Goal: Transaction & Acquisition: Purchase product/service

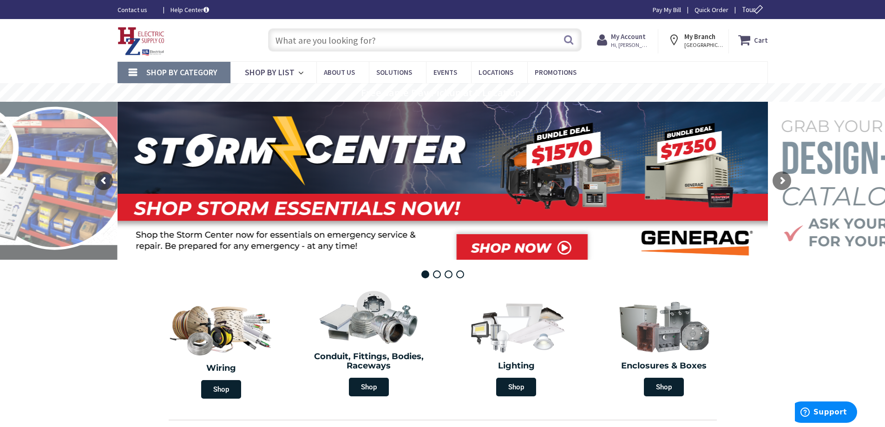
click at [293, 42] on input "text" at bounding box center [425, 39] width 314 height 23
paste input "Super Breakers"
type input "Super Breakers"
drag, startPoint x: 356, startPoint y: 42, endPoint x: 211, endPoint y: 34, distance: 145.7
click at [211, 34] on div "Toggle Nav Super Breakers Search Cart My Cart Close" at bounding box center [443, 40] width 665 height 31
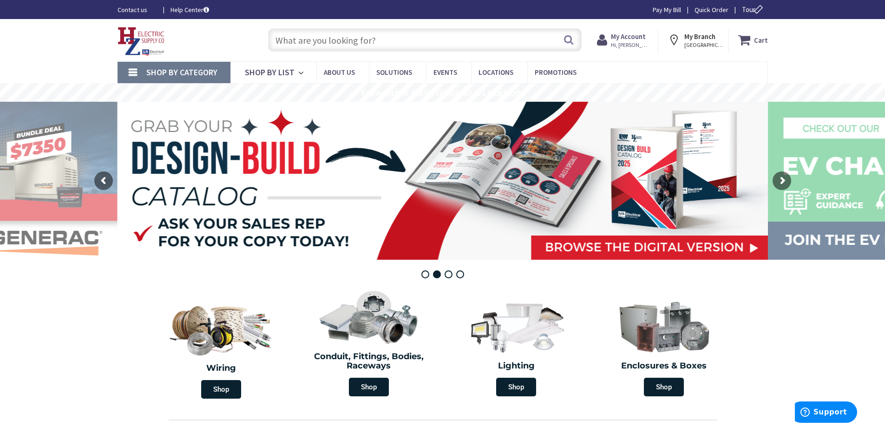
click at [278, 37] on input "text" at bounding box center [425, 39] width 314 height 23
paste input "PDG23M0200TFFL"
type input "PDG23M0200TFFL"
click at [569, 40] on button "Search" at bounding box center [569, 39] width 12 height 21
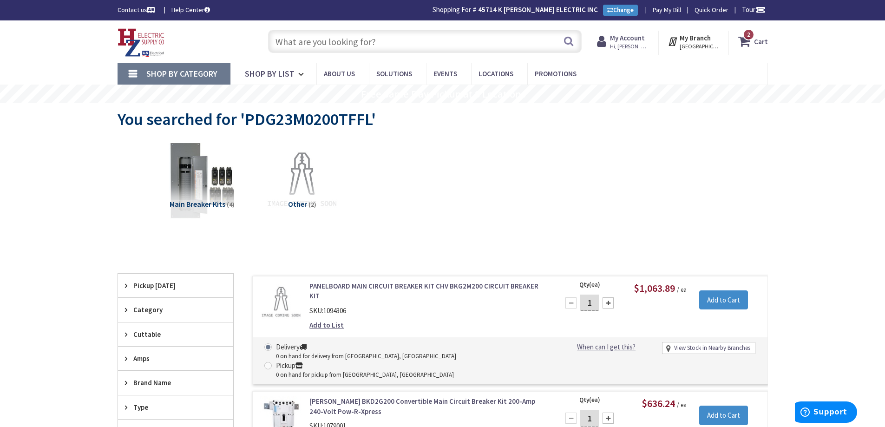
click at [299, 40] on input "text" at bounding box center [425, 41] width 314 height 23
paste input "PDG23M0200TFFL"
type input "PDG23M0200TFFL"
click at [573, 43] on button "Search" at bounding box center [569, 41] width 12 height 21
click at [279, 46] on input "text" at bounding box center [425, 41] width 314 height 23
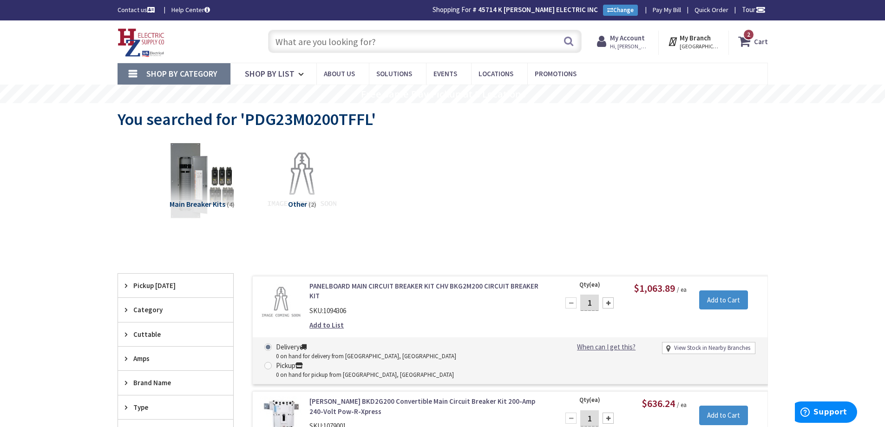
paste input "PDG23M0200TFFL - Eaton - Molded Case Circuit Breakers"
type input "PDG23M0200TFFL - Eaton - Molded Case Circuit Breakers"
click at [570, 40] on button "Search" at bounding box center [569, 41] width 12 height 21
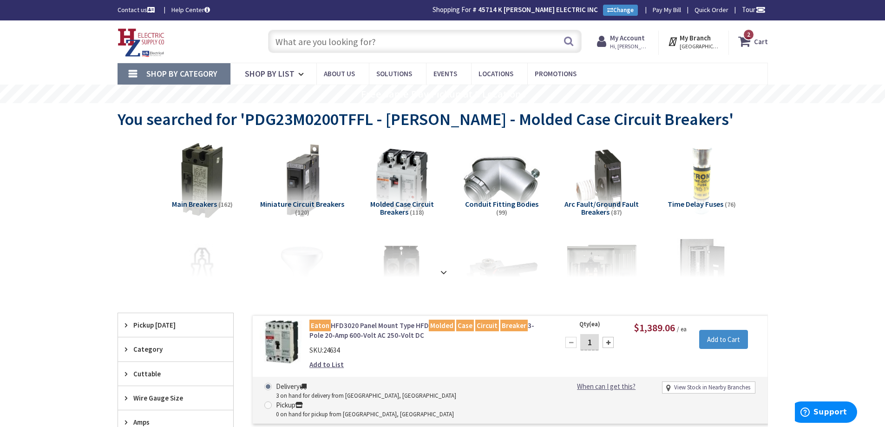
click at [320, 46] on input "text" at bounding box center [425, 41] width 314 height 23
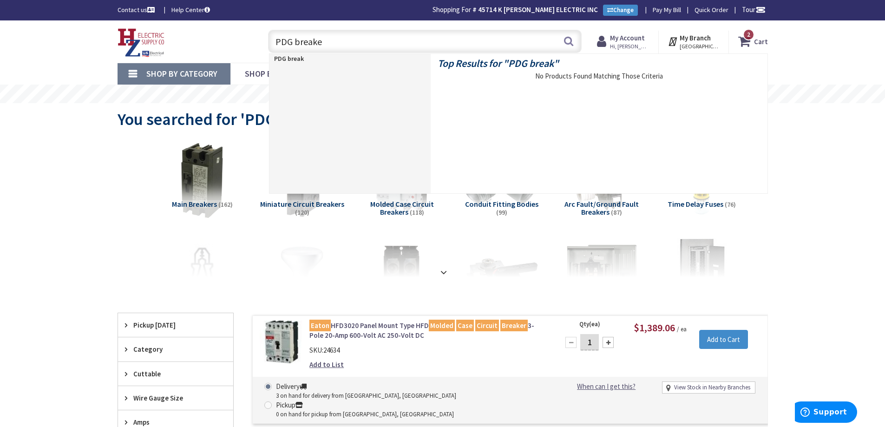
type input "PDG breaker"
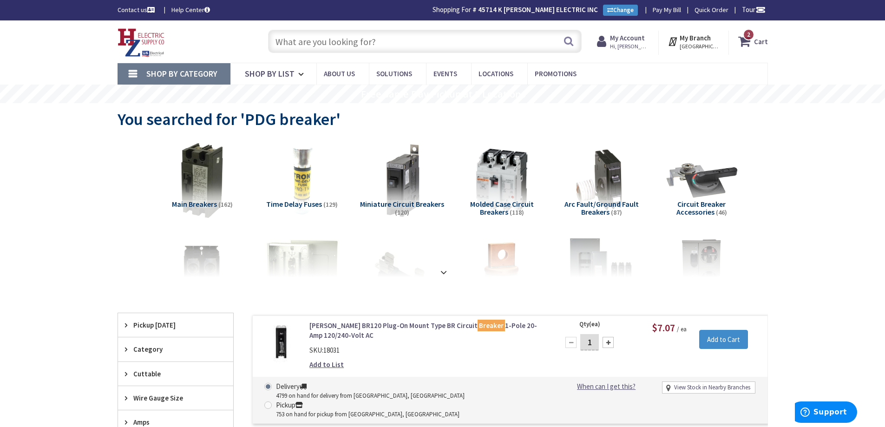
click at [290, 38] on input "text" at bounding box center [425, 41] width 314 height 23
paste input "PDG23M0200TFFL - Eaton - Molded Case Circuit Breakers"
drag, startPoint x: 346, startPoint y: 42, endPoint x: 515, endPoint y: 31, distance: 170.0
click at [515, 31] on input "PDG23M0200TFFL - Eaton - Molded Case Circuit Breakers" at bounding box center [425, 41] width 314 height 23
type input "PDG23M0200TFFL"
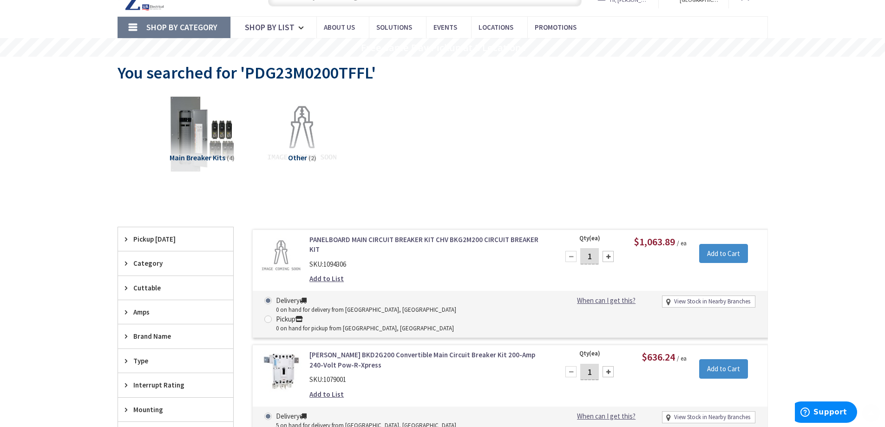
scroll to position [48, 0]
